Goal: Navigation & Orientation: Find specific page/section

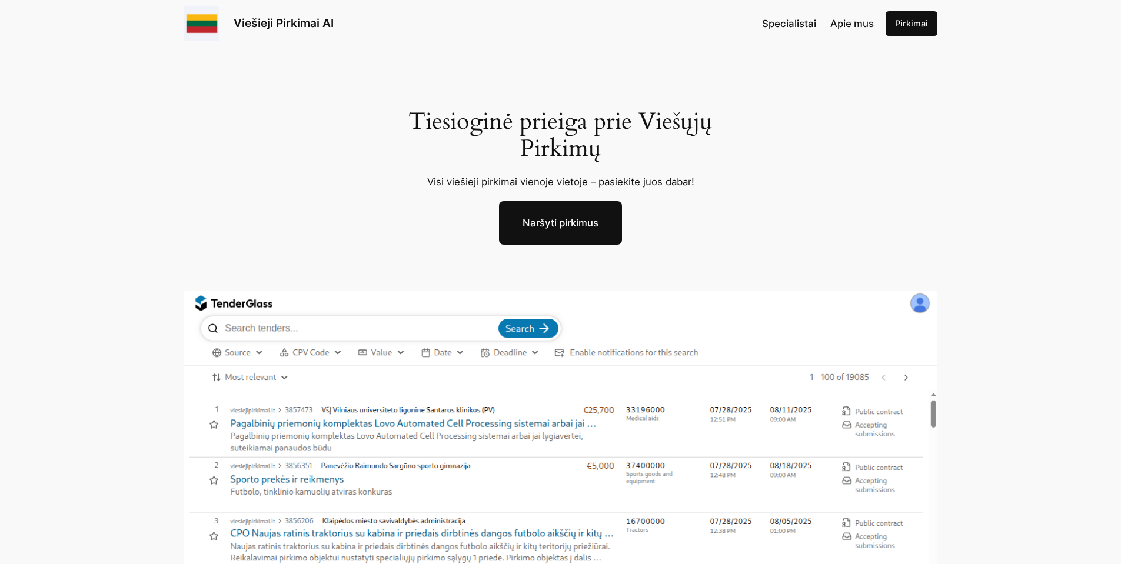
click at [452, 412] on img at bounding box center [560, 512] width 753 height 442
click at [573, 216] on link "Naršyti pirkimus" at bounding box center [560, 223] width 123 height 44
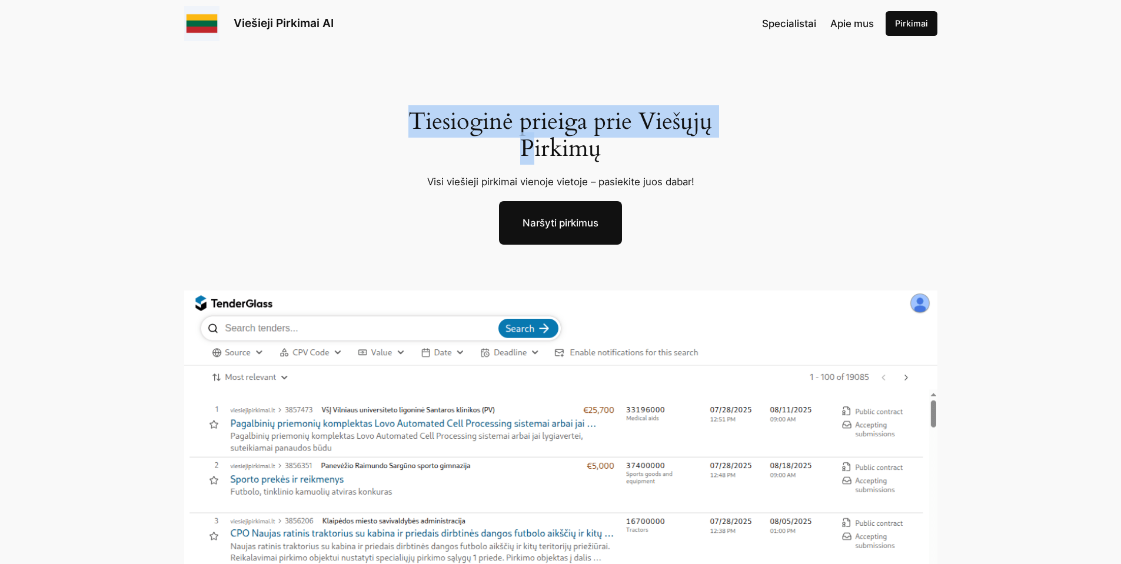
drag, startPoint x: 411, startPoint y: 136, endPoint x: 692, endPoint y: 165, distance: 283.2
click at [639, 151] on h1 "Tiesioginė prieiga prie Viešųjų Pirkimų" at bounding box center [560, 135] width 332 height 54
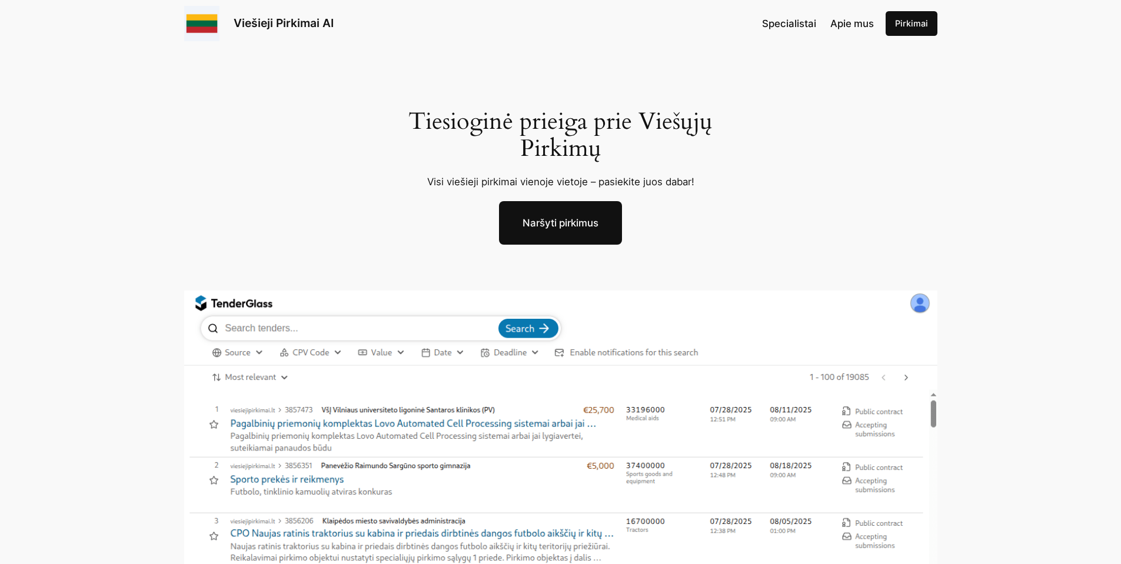
drag, startPoint x: 699, startPoint y: 172, endPoint x: 381, endPoint y: 136, distance: 320.2
click at [474, 160] on div "Tiesioginė prieiga prie Viešųjų Pirkimų Visi viešieji pirkimai vienoje vietoje …" at bounding box center [560, 176] width 365 height 136
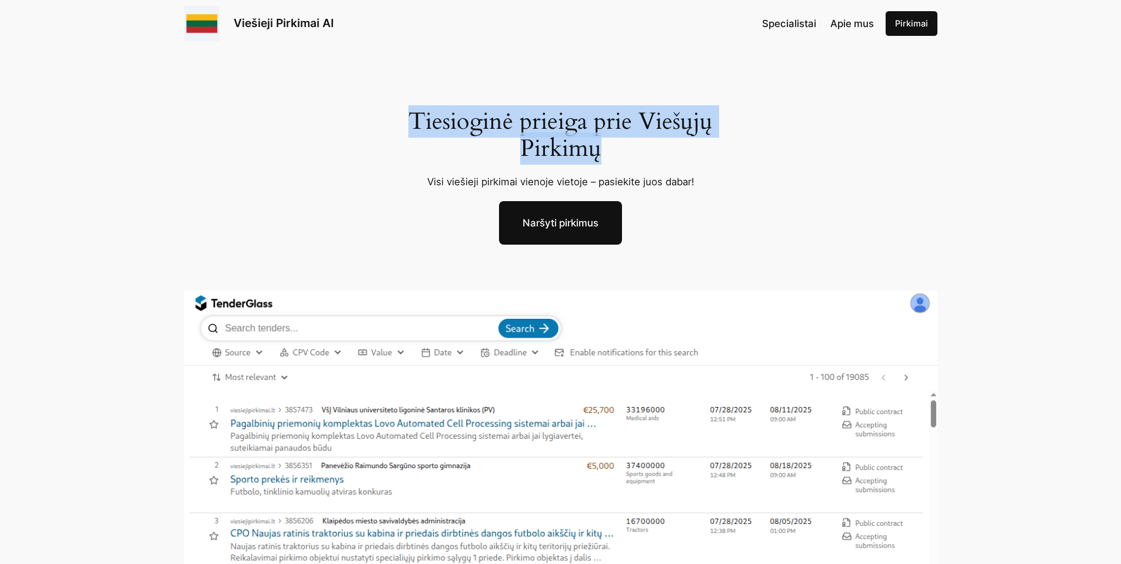
drag, startPoint x: 405, startPoint y: 128, endPoint x: 732, endPoint y: 167, distance: 329.4
click at [662, 160] on div "Tiesioginė prieiga prie Viešųjų Pirkimų Visi viešieji pirkimai vienoje vietoje …" at bounding box center [560, 420] width 1121 height 747
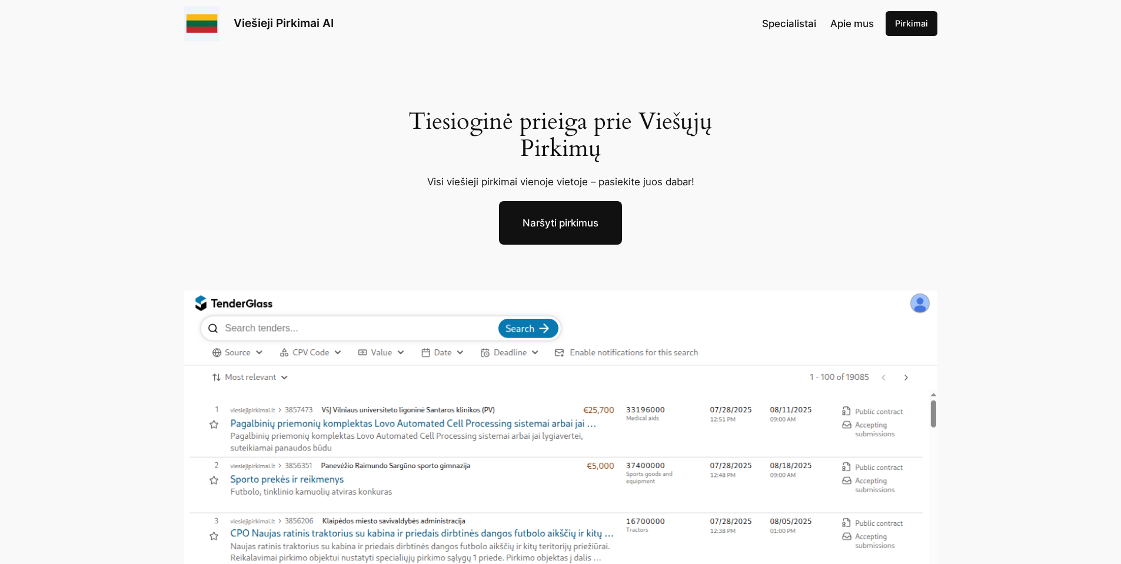
click at [732, 167] on div "Tiesioginė prieiga prie Viešųjų Pirkimų Visi viešieji pirkimai vienoje vietoje …" at bounding box center [560, 176] width 365 height 136
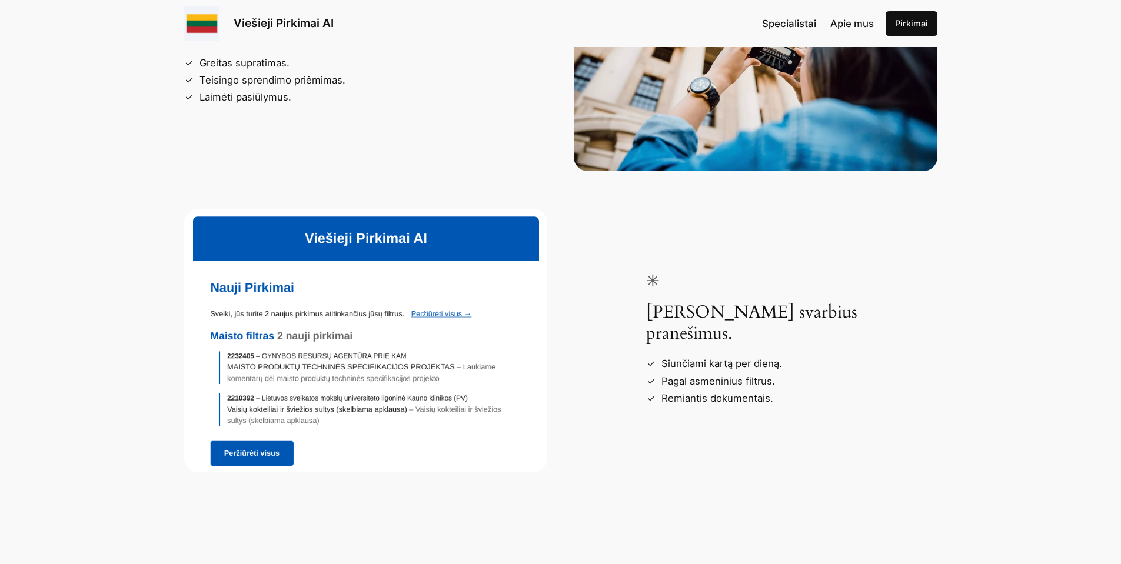
scroll to position [1916, 0]
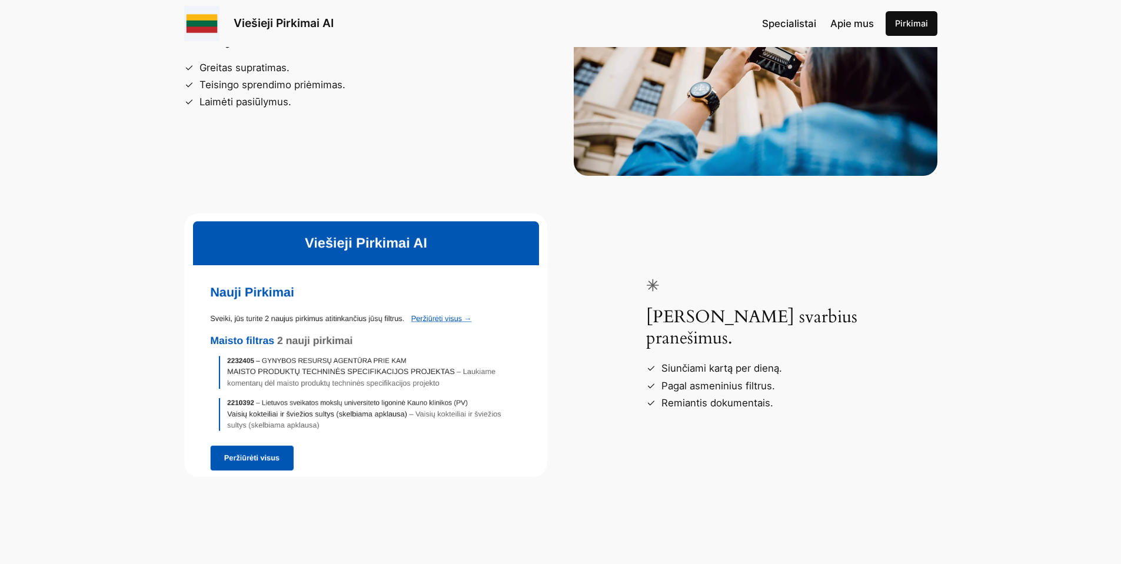
click at [366, 292] on img at bounding box center [366, 346] width 364 height 264
